Goal: Complete application form

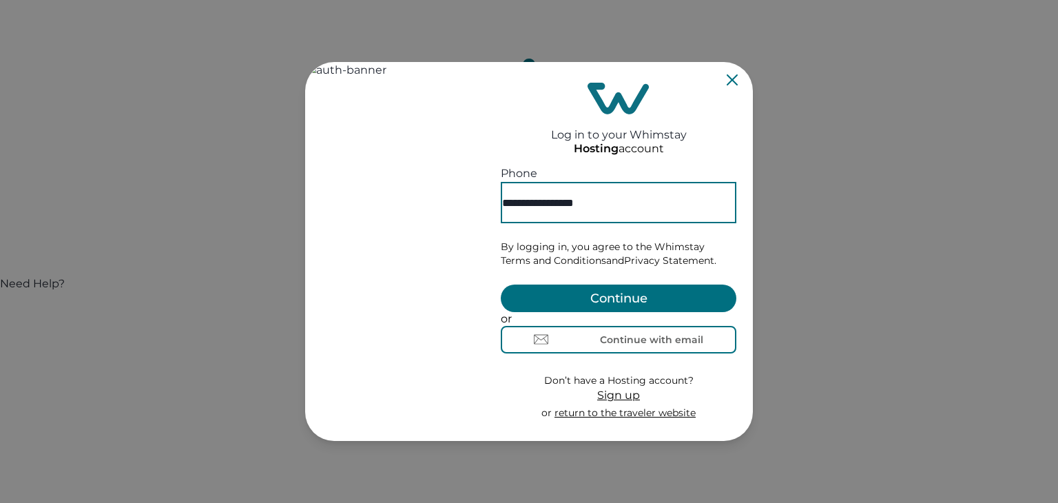
click at [632, 284] on button "Continue" at bounding box center [619, 298] width 236 height 28
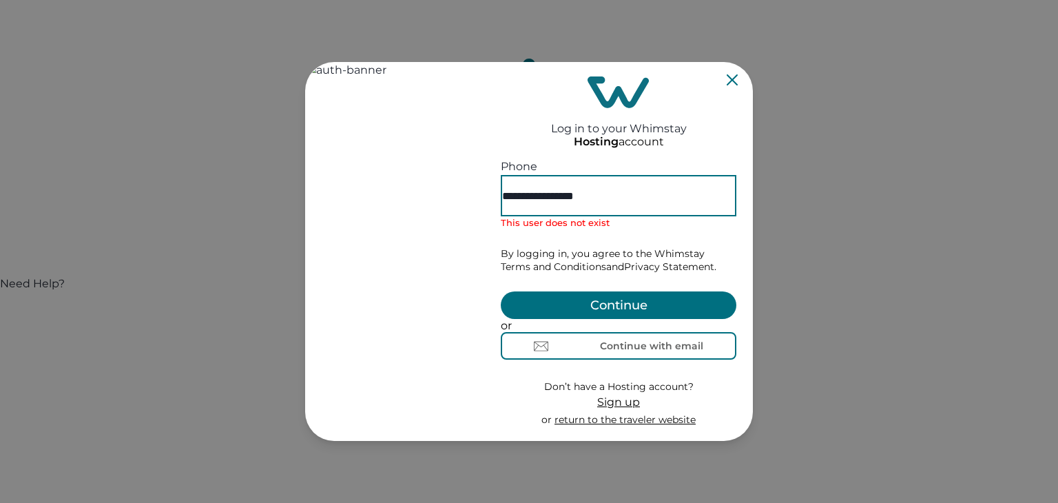
drag, startPoint x: 651, startPoint y: 174, endPoint x: 523, endPoint y: 188, distance: 128.9
click at [523, 188] on div "**********" at bounding box center [619, 187] width 236 height 58
type input "**********"
click at [623, 408] on span "Sign up" at bounding box center [618, 401] width 43 height 13
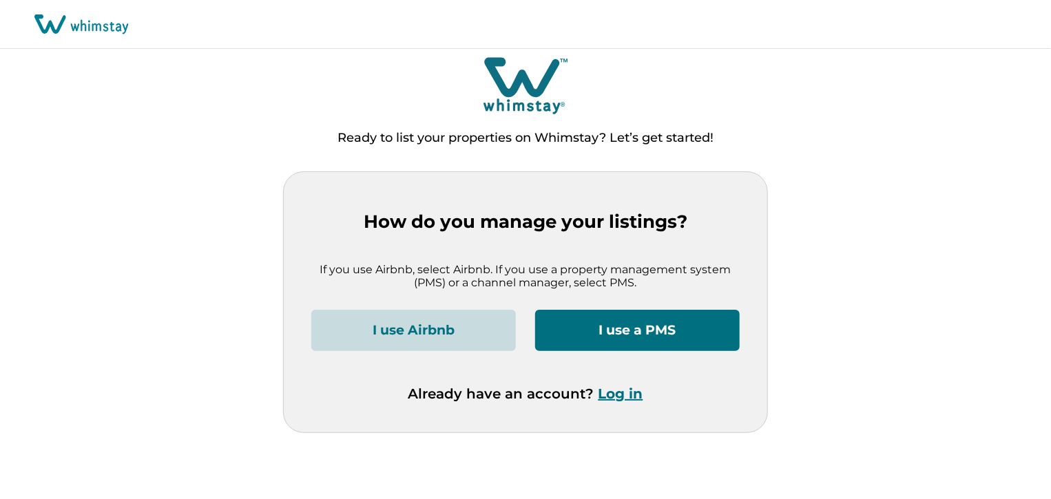
click at [444, 329] on button "I use Airbnb" at bounding box center [413, 330] width 205 height 41
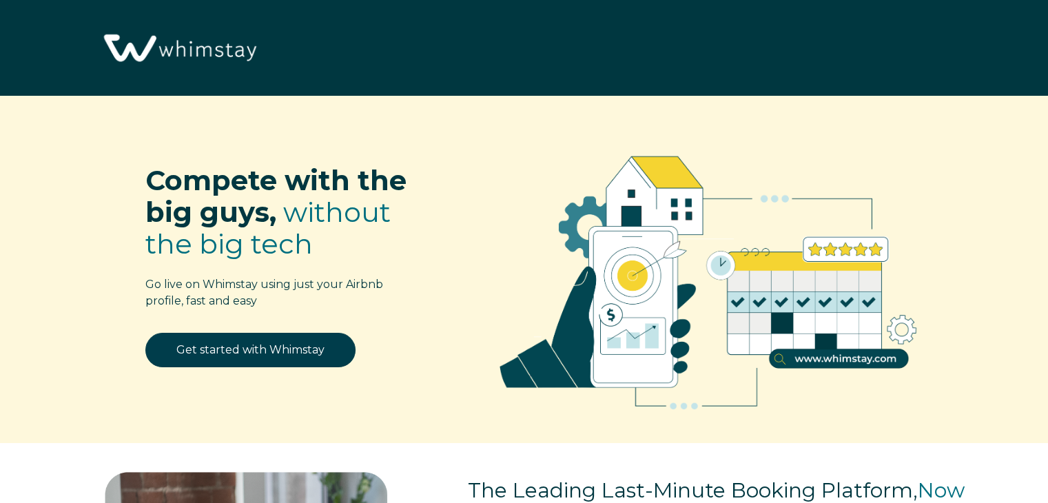
select select "US"
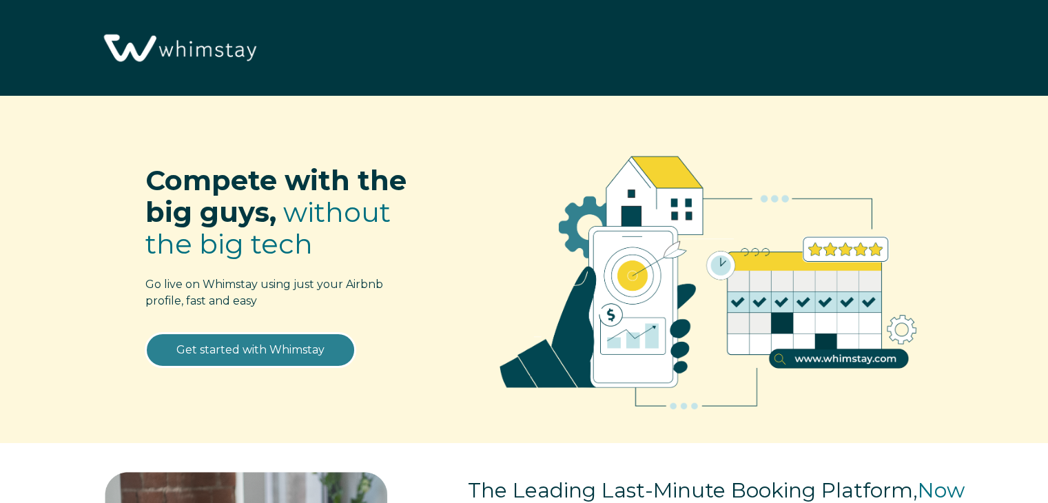
click at [297, 349] on link "Get started with Whimstay" at bounding box center [250, 350] width 210 height 34
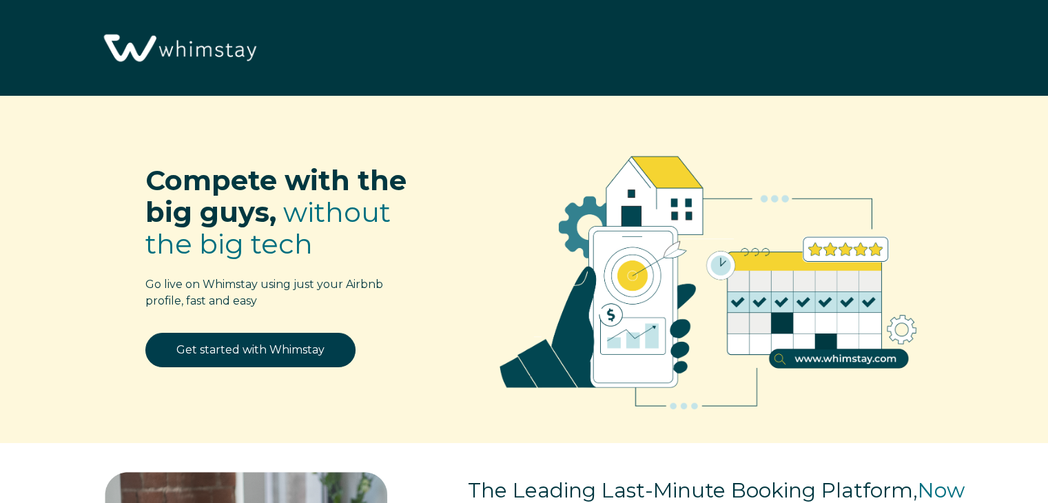
scroll to position [1703, 0]
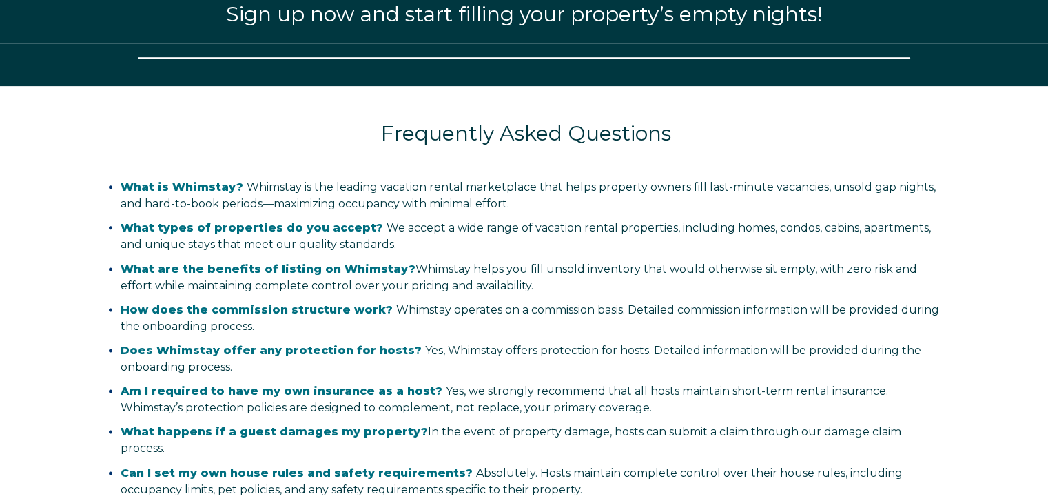
select select "US"
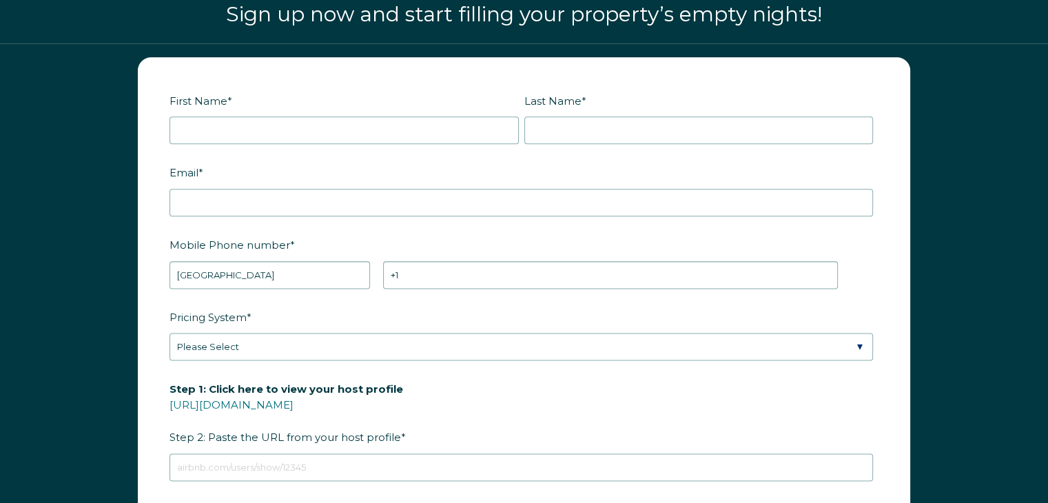
scroll to position [1692, 0]
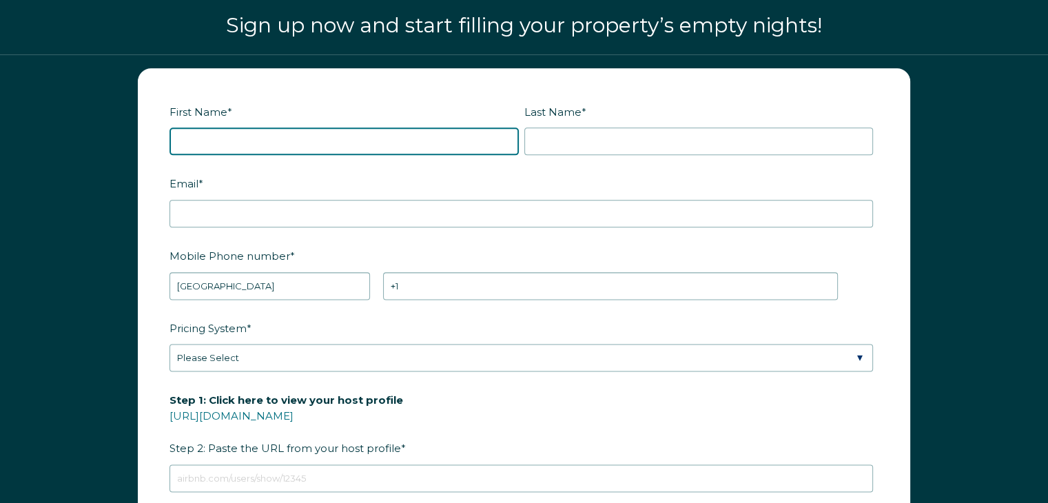
click at [220, 130] on input "First Name *" at bounding box center [343, 141] width 349 height 28
type input "LINDSAY"
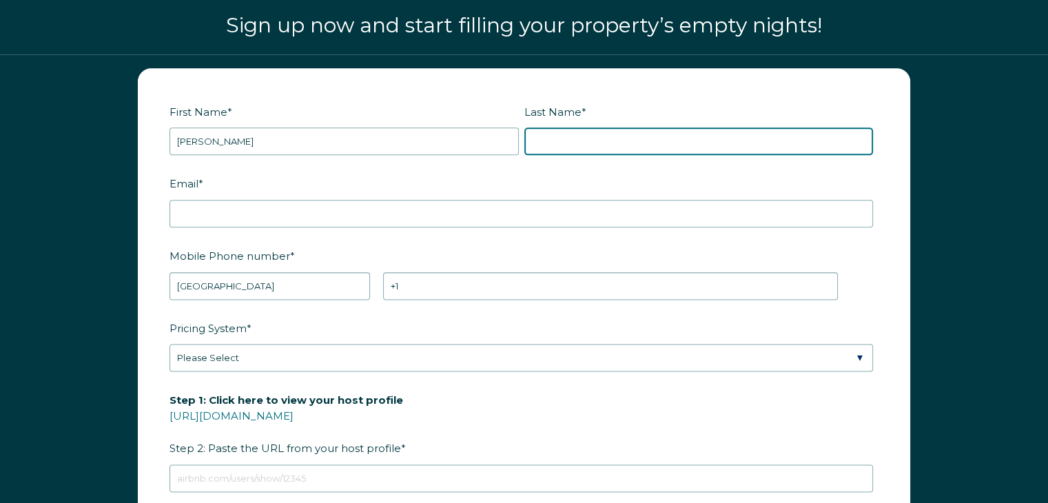
type input "CRENWELGE"
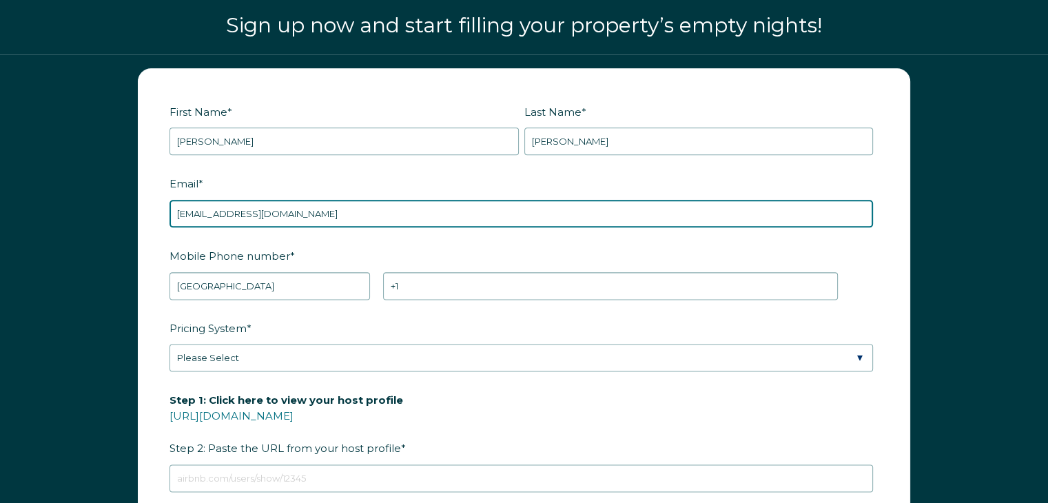
drag, startPoint x: 324, startPoint y: 207, endPoint x: 158, endPoint y: 209, distance: 166.0
click at [158, 209] on form "First Name * LINDSAY Last Name * CRENWELGE RBO Token Company ID Referrer Code D…" at bounding box center [523, 388] width 771 height 638
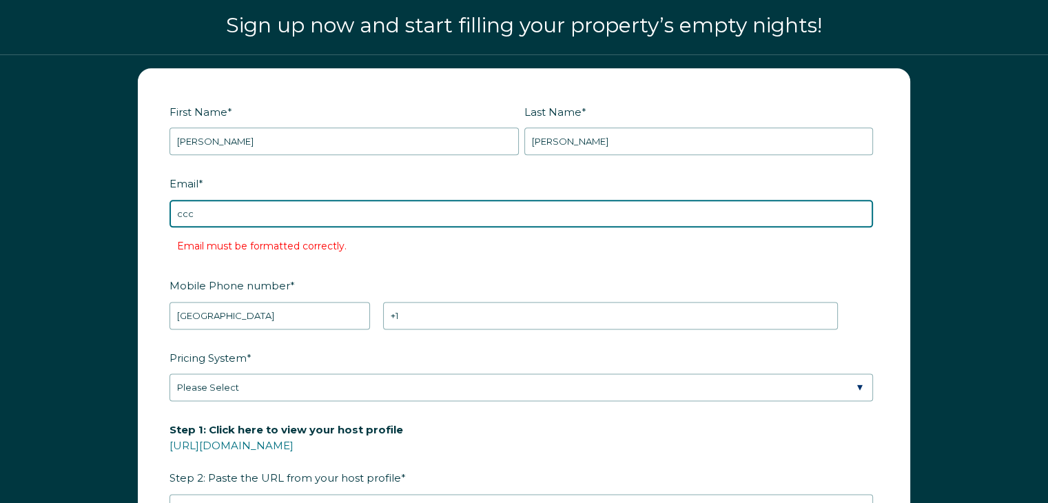
type input "cccottage@swbell.net"
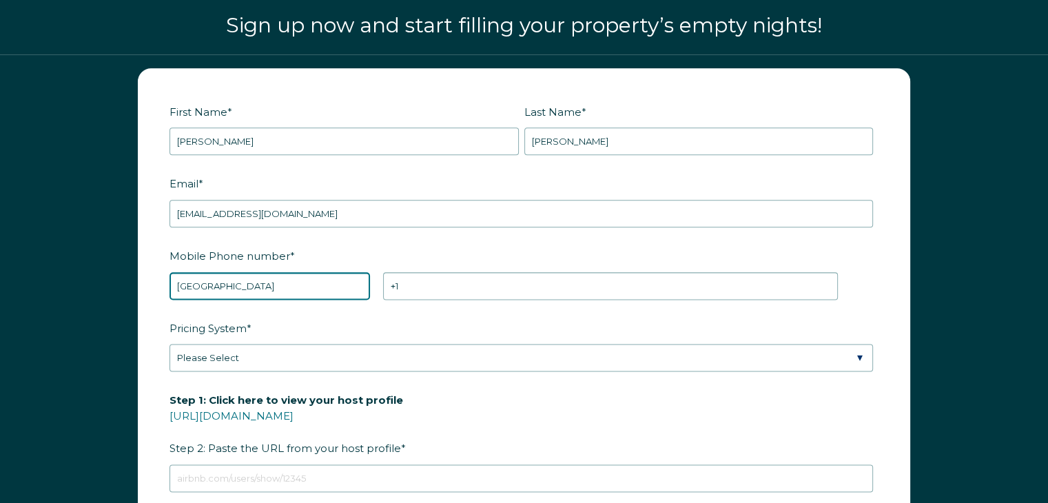
click at [287, 281] on select "* Afghanistan (‫افغانستان‬‎) Albania (Shqipëri) Algeria (‫الجزائر‬‎) American S…" at bounding box center [269, 286] width 200 height 28
click at [169, 272] on select "* Afghanistan (‫افغانستان‬‎) Albania (Shqipëri) Algeria (‫الجزائر‬‎) American S…" at bounding box center [269, 286] width 200 height 28
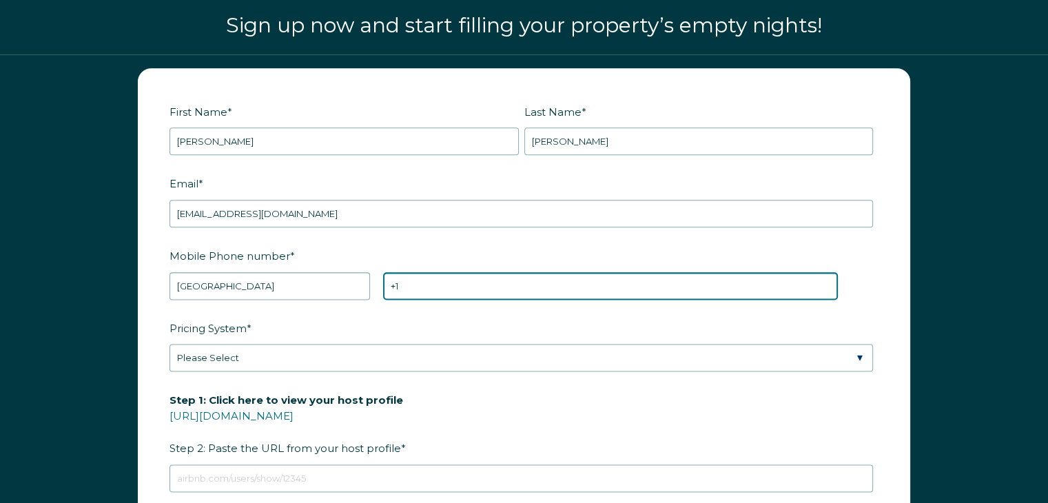
click at [428, 281] on input "+1" at bounding box center [610, 286] width 455 height 28
type input "+1 8306448017"
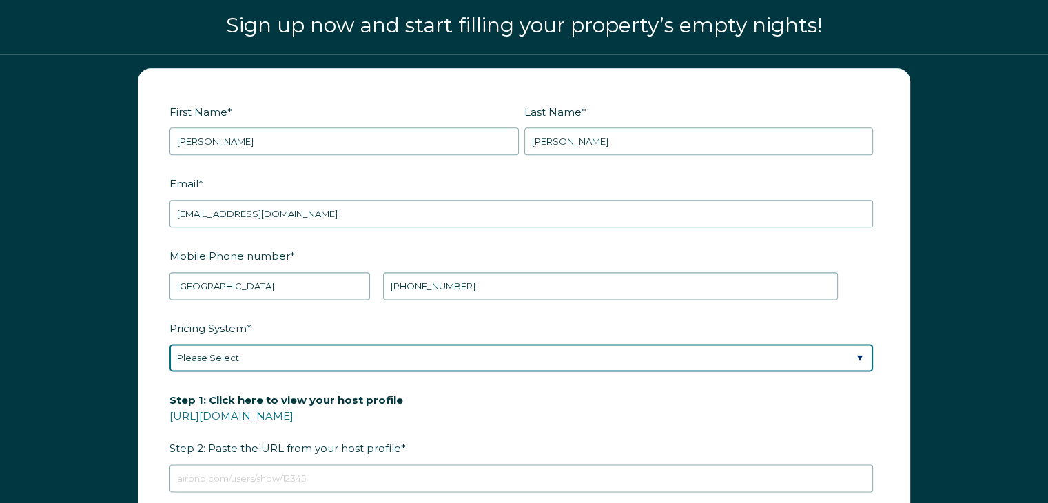
click at [305, 353] on select "Please Select Manual Airbnb Smart Pricing PriceLabs Wheelhouse Beyond Pricing 3…" at bounding box center [520, 358] width 703 height 28
select select "Manual"
click at [169, 344] on select "Please Select Manual Airbnb Smart Pricing PriceLabs Wheelhouse Beyond Pricing 3…" at bounding box center [520, 358] width 703 height 28
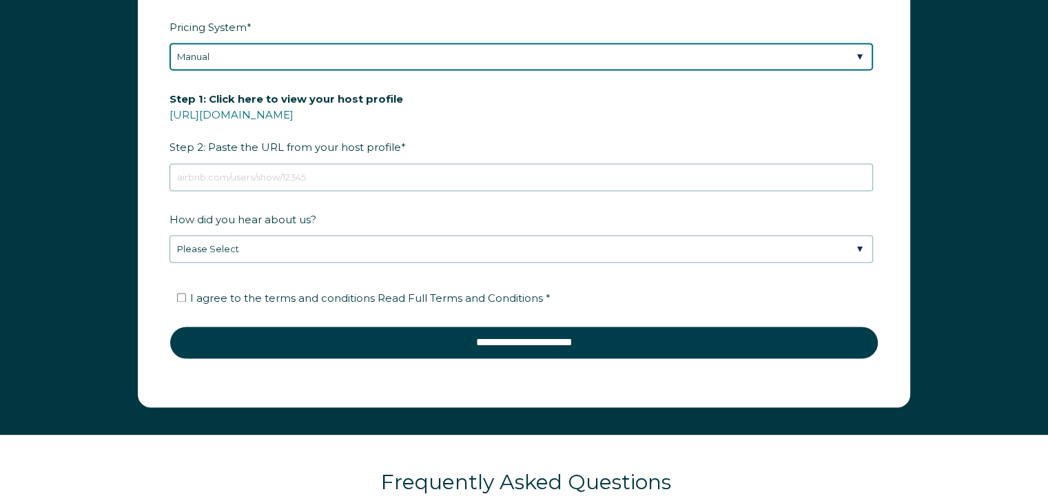
scroll to position [2015, 0]
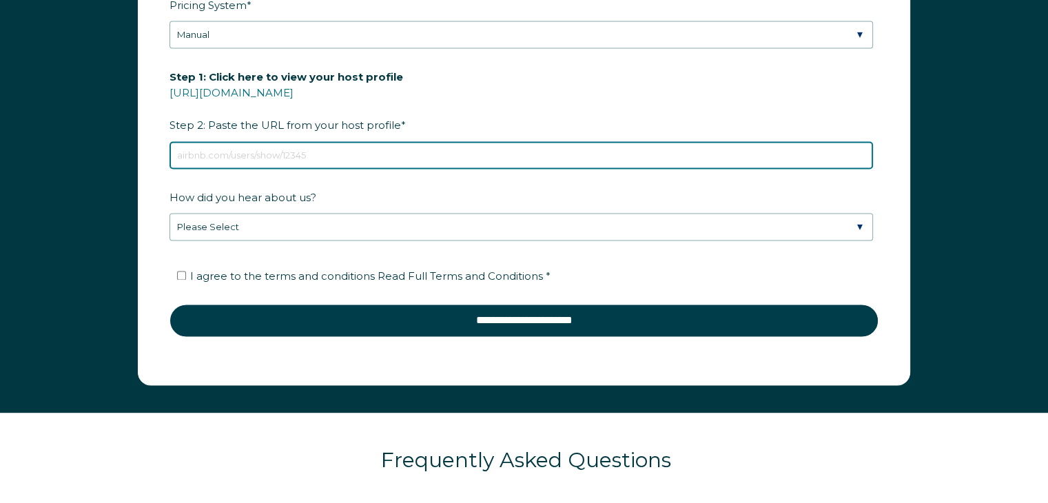
click at [237, 155] on input "Step 1: Click here to view your host profile https://www.airbnb.com/users/show/…" at bounding box center [520, 155] width 703 height 28
paste input "https://airbnb.com/h/crenwelges-creekside-cottage-on-the-creek-fredericksburg-t…"
type input "https://airbnb.com/h/crenwelges-creekside-cottage-on-the-creek-fredericksburg-t…"
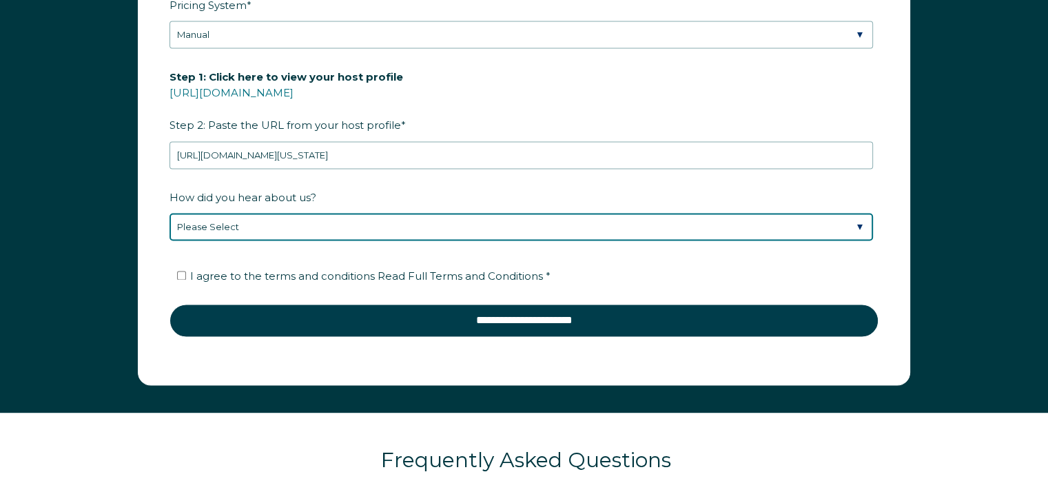
click at [240, 219] on select "Please Select Found Whimstay through a Google search Spoke to a Whimstay salesp…" at bounding box center [520, 227] width 703 height 28
select select "Whimstay Sales"
click at [169, 213] on select "Please Select Found Whimstay through a Google search Spoke to a Whimstay salesp…" at bounding box center [520, 227] width 703 height 28
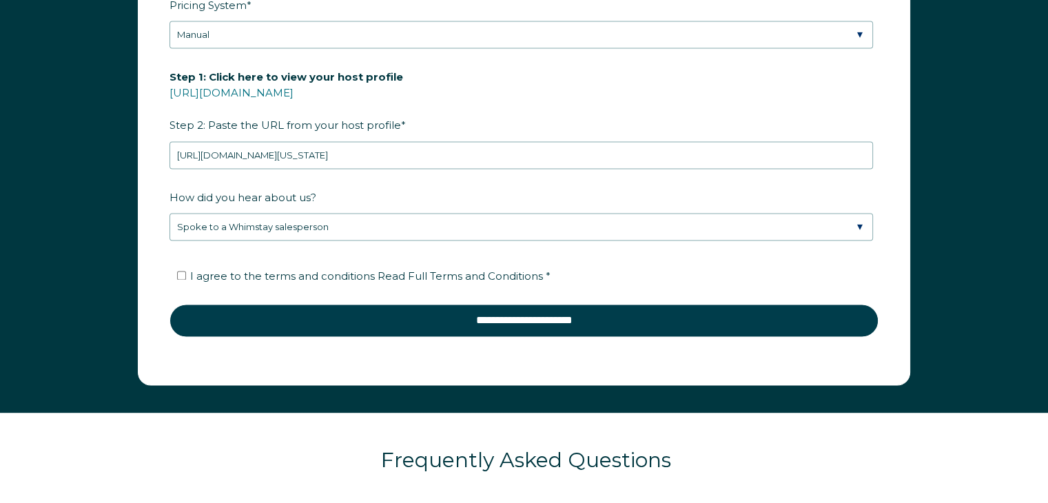
click at [260, 271] on span "I agree to the terms and conditions Read Full Terms and Conditions *" at bounding box center [370, 275] width 360 height 13
click at [186, 271] on input "I agree to the terms and conditions Read Full Terms and Conditions *" at bounding box center [181, 275] width 9 height 9
checkbox input "true"
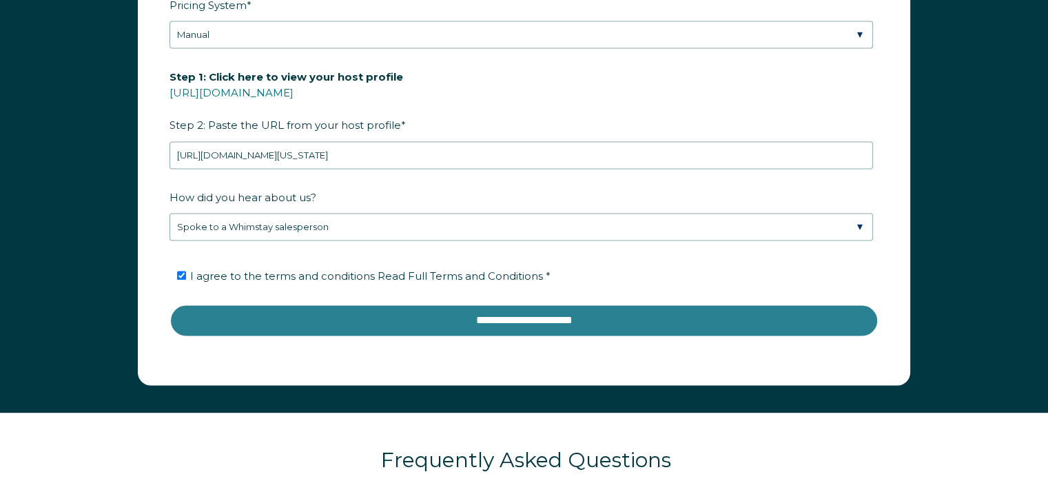
click at [360, 314] on input "**********" at bounding box center [523, 320] width 709 height 33
